Goal: Information Seeking & Learning: Check status

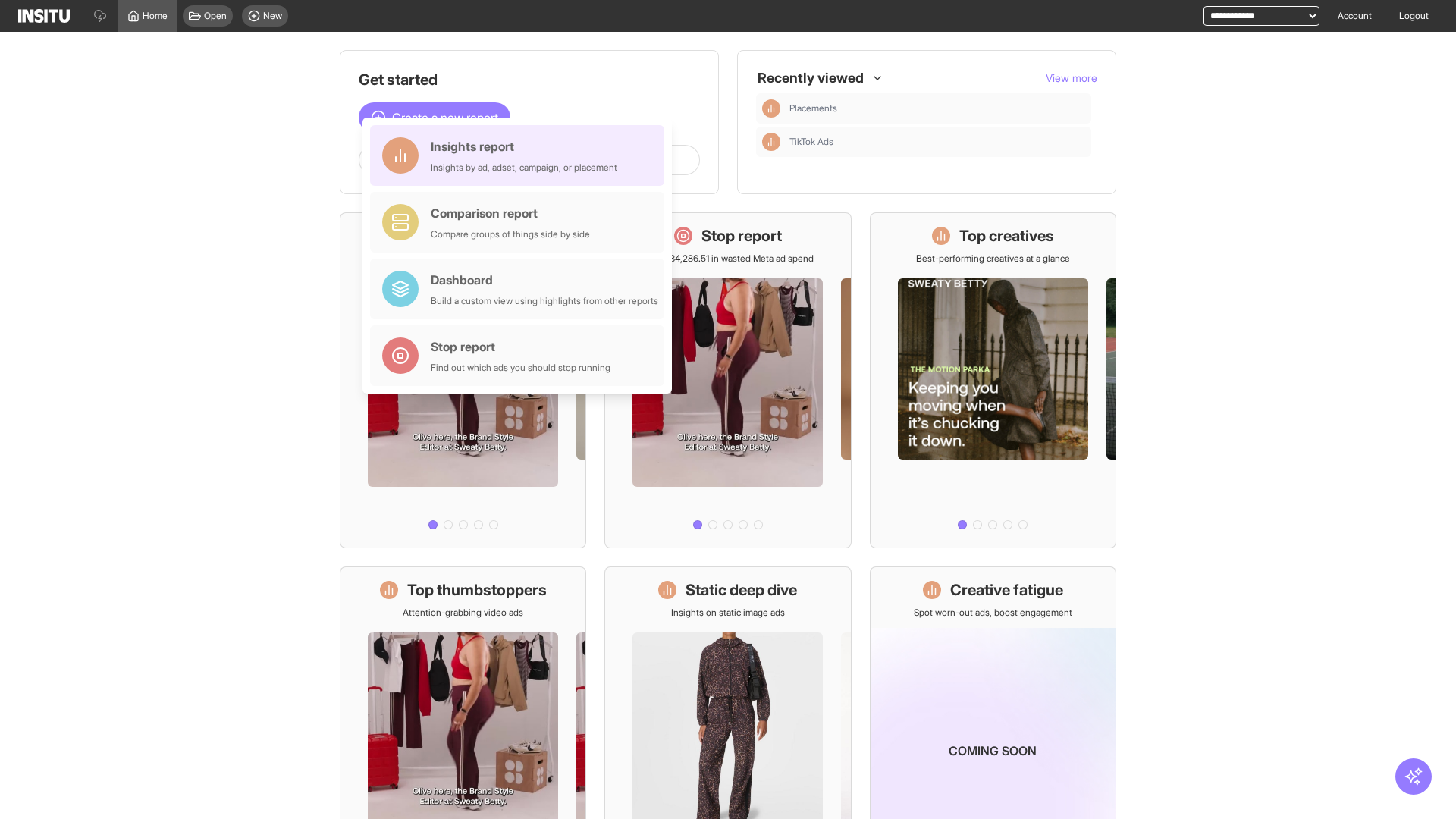
click at [522, 155] on div "Insights report Insights by ad, adset, campaign, or placement" at bounding box center [524, 155] width 187 height 37
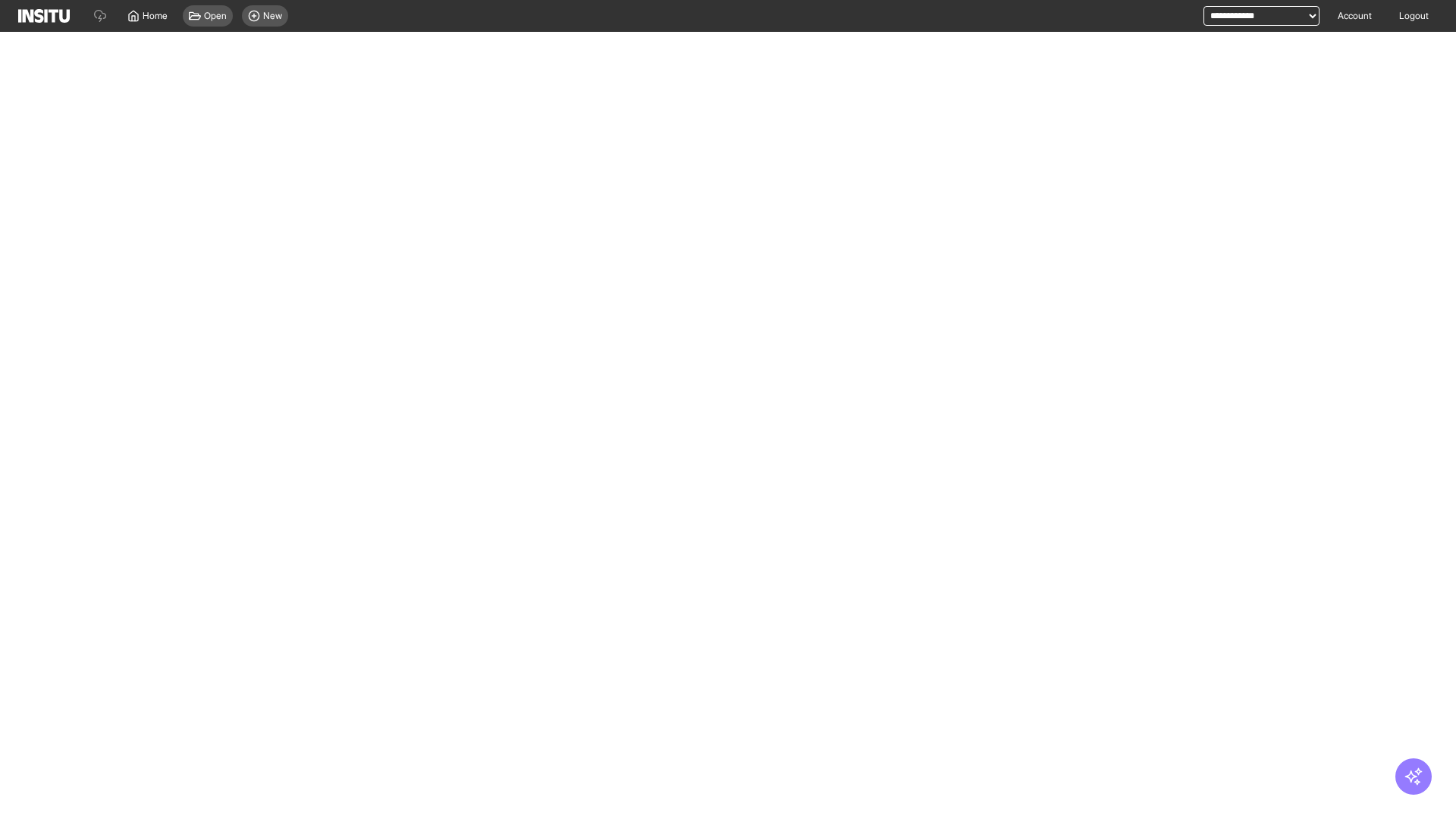
select select "**"
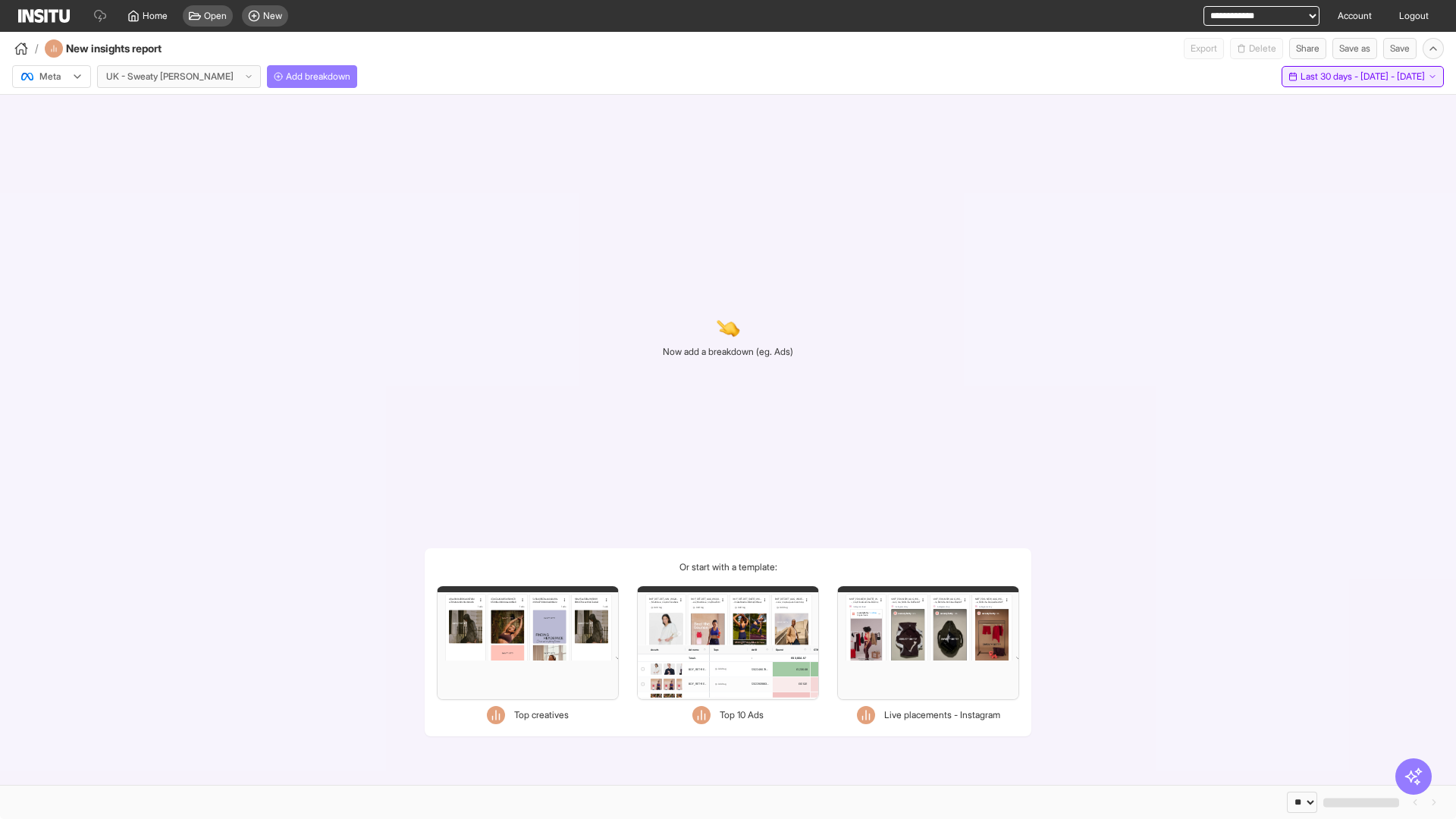
click at [1341, 77] on span "Last 30 days - [DATE] - [DATE]" at bounding box center [1363, 76] width 124 height 12
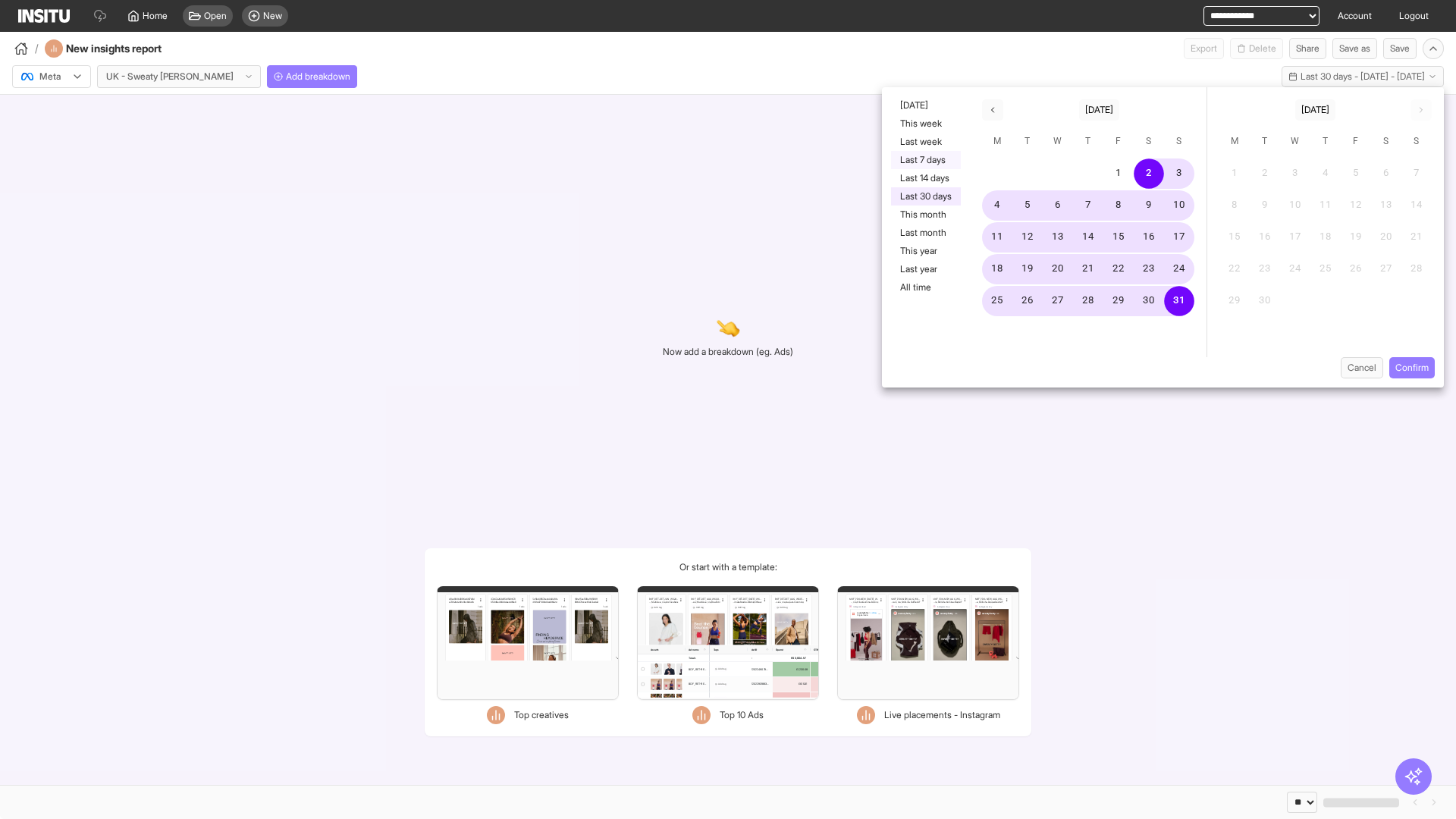
click at [925, 160] on button "Last 7 days" at bounding box center [926, 160] width 70 height 18
